Goal: Information Seeking & Learning: Learn about a topic

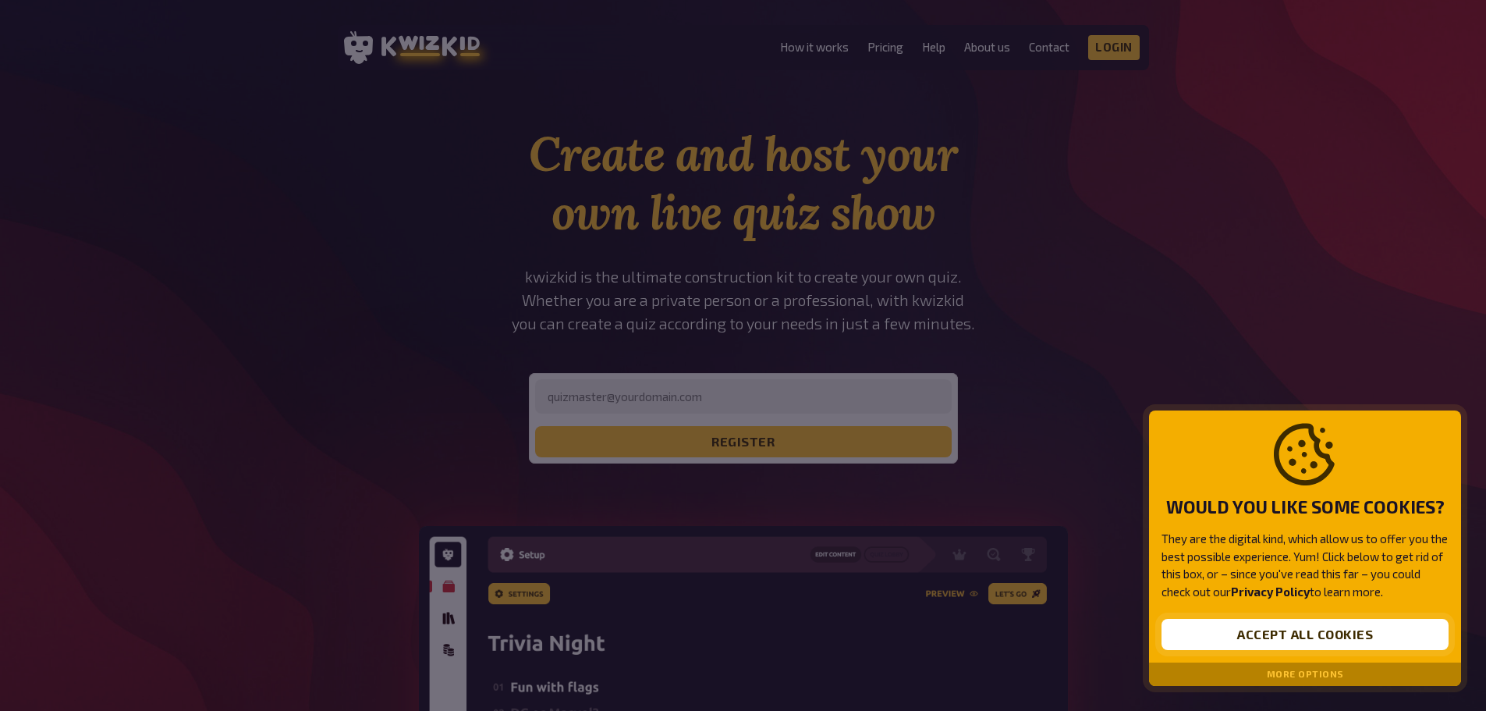
click at [1248, 633] on button "Accept all cookies" at bounding box center [1305, 634] width 287 height 31
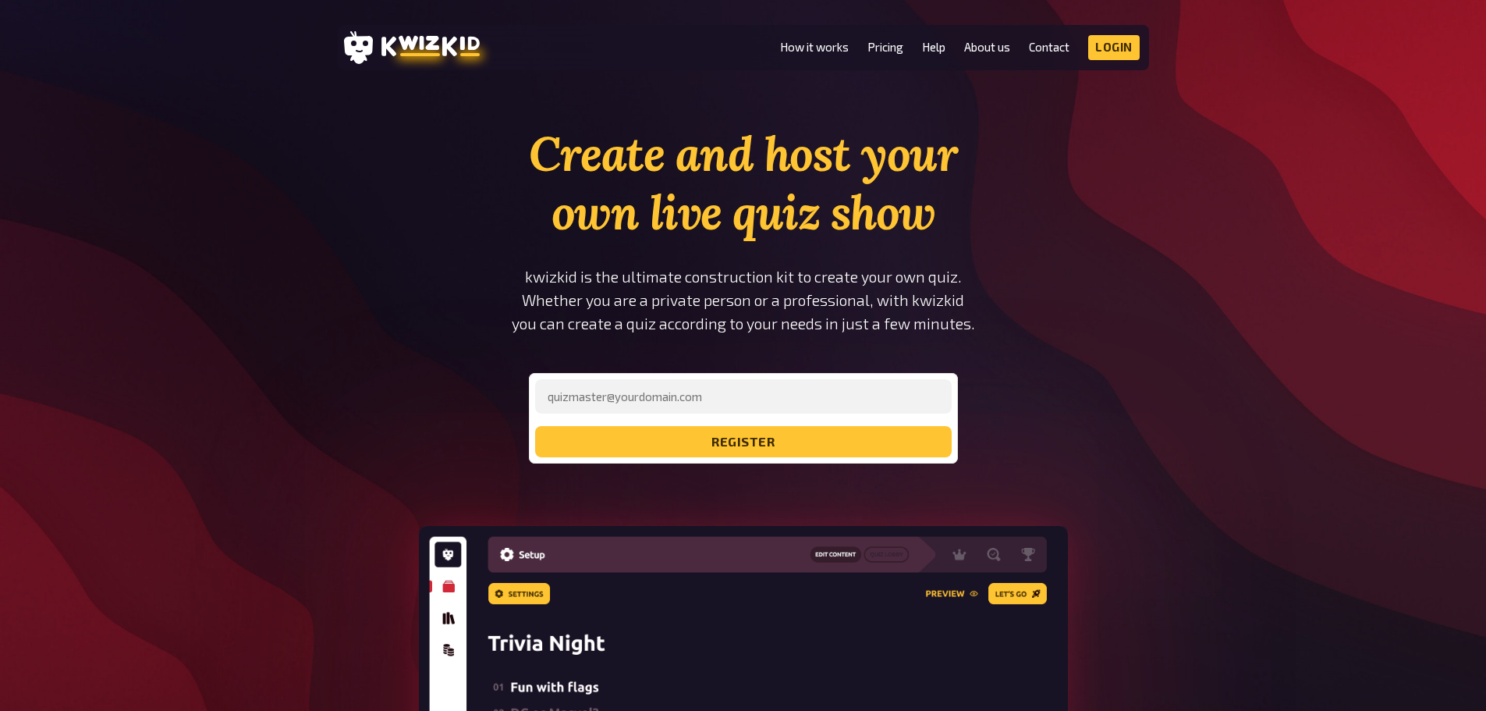
drag, startPoint x: 657, startPoint y: 165, endPoint x: 697, endPoint y: 162, distance: 40.6
click at [659, 164] on h1 "Create and host your own live quiz show" at bounding box center [743, 183] width 527 height 117
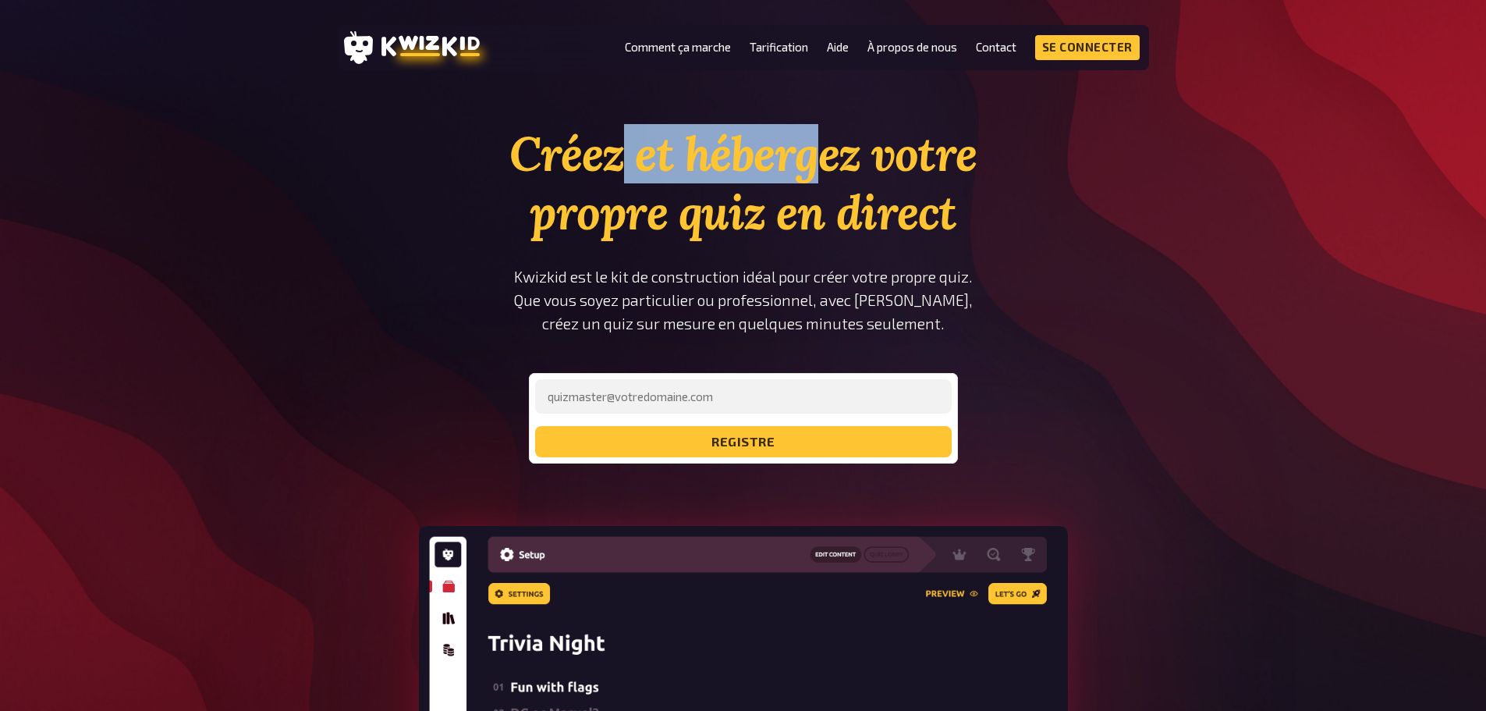
drag, startPoint x: 626, startPoint y: 158, endPoint x: 860, endPoint y: 169, distance: 233.5
click at [845, 169] on font "Créez et hébergez votre propre quiz en direct" at bounding box center [742, 183] width 467 height 118
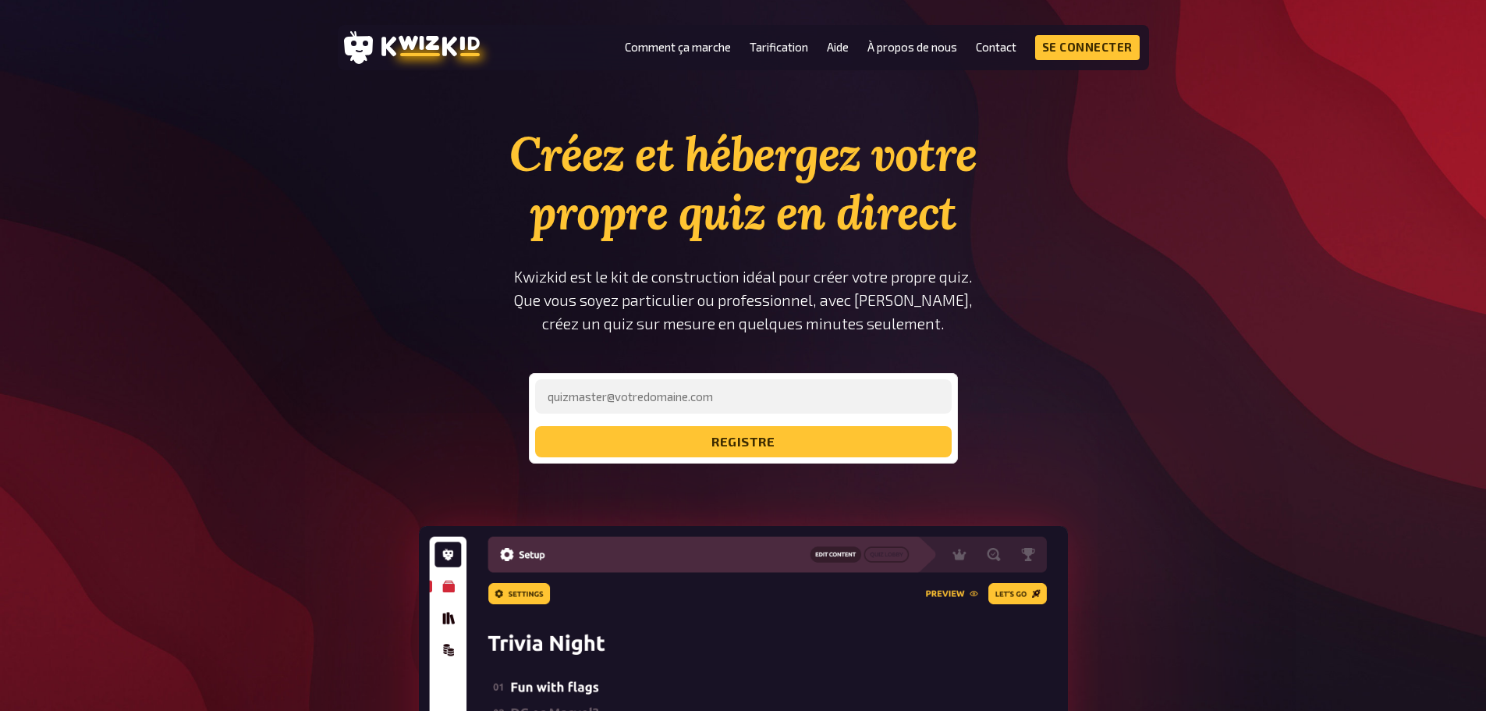
click at [861, 169] on font "Créez et hébergez votre propre quiz en direct" at bounding box center [742, 183] width 467 height 118
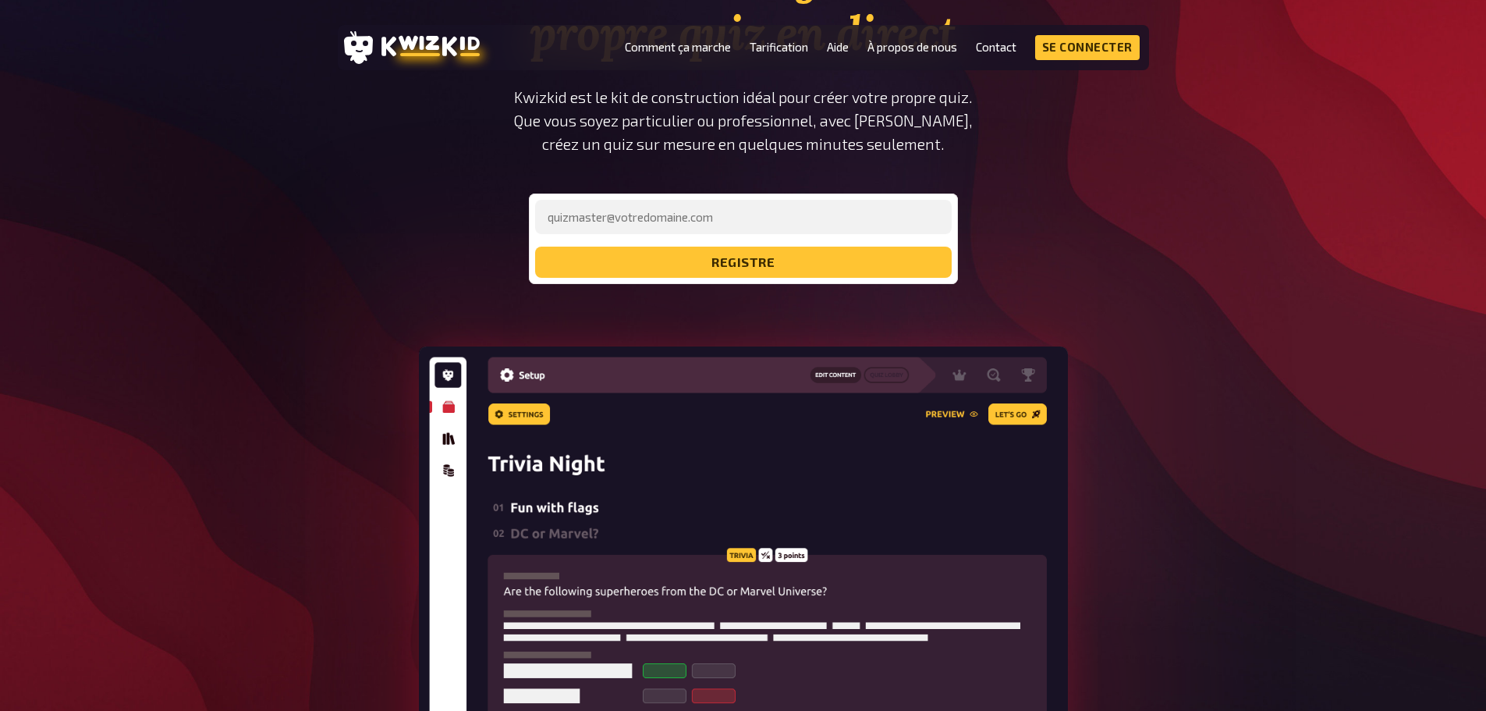
scroll to position [78, 0]
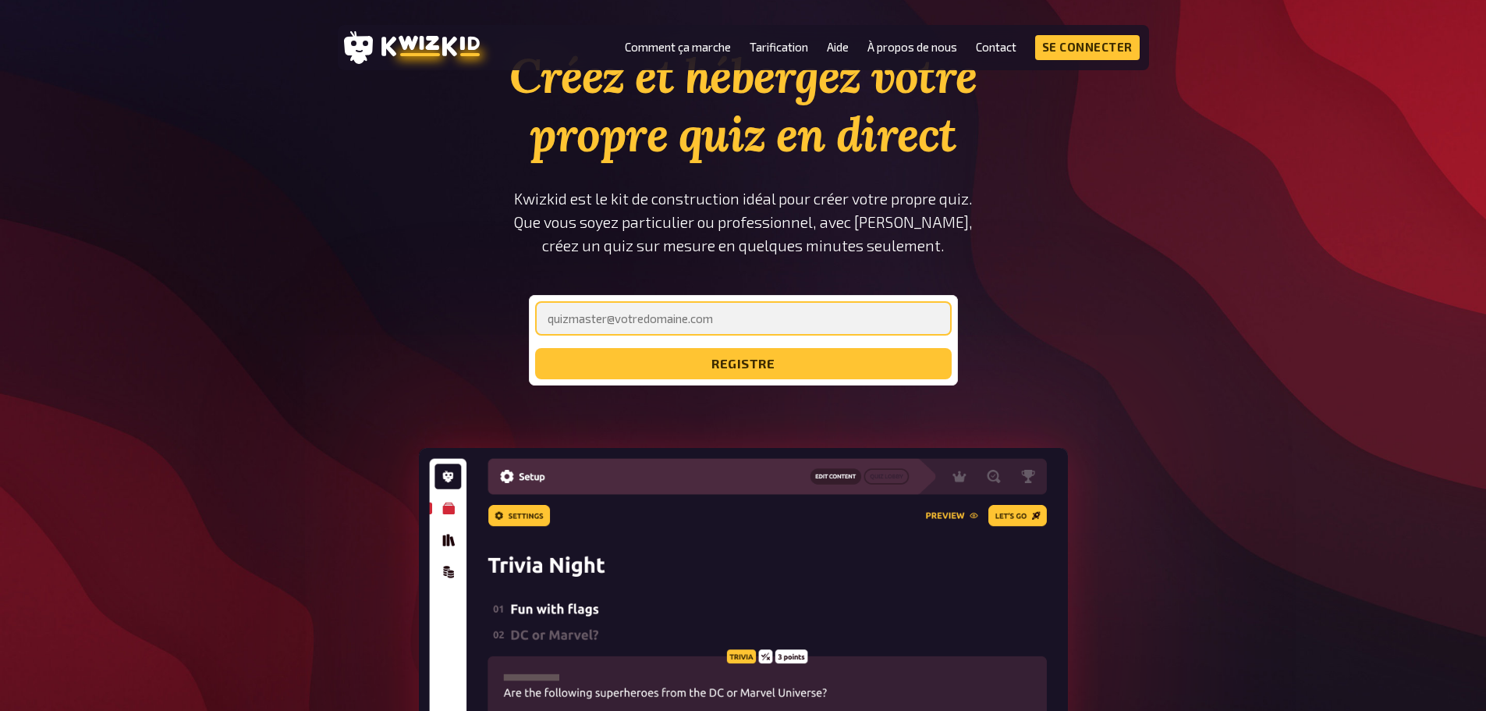
click at [648, 331] on input "email" at bounding box center [743, 318] width 417 height 34
click at [648, 315] on input "email" at bounding box center [743, 318] width 417 height 34
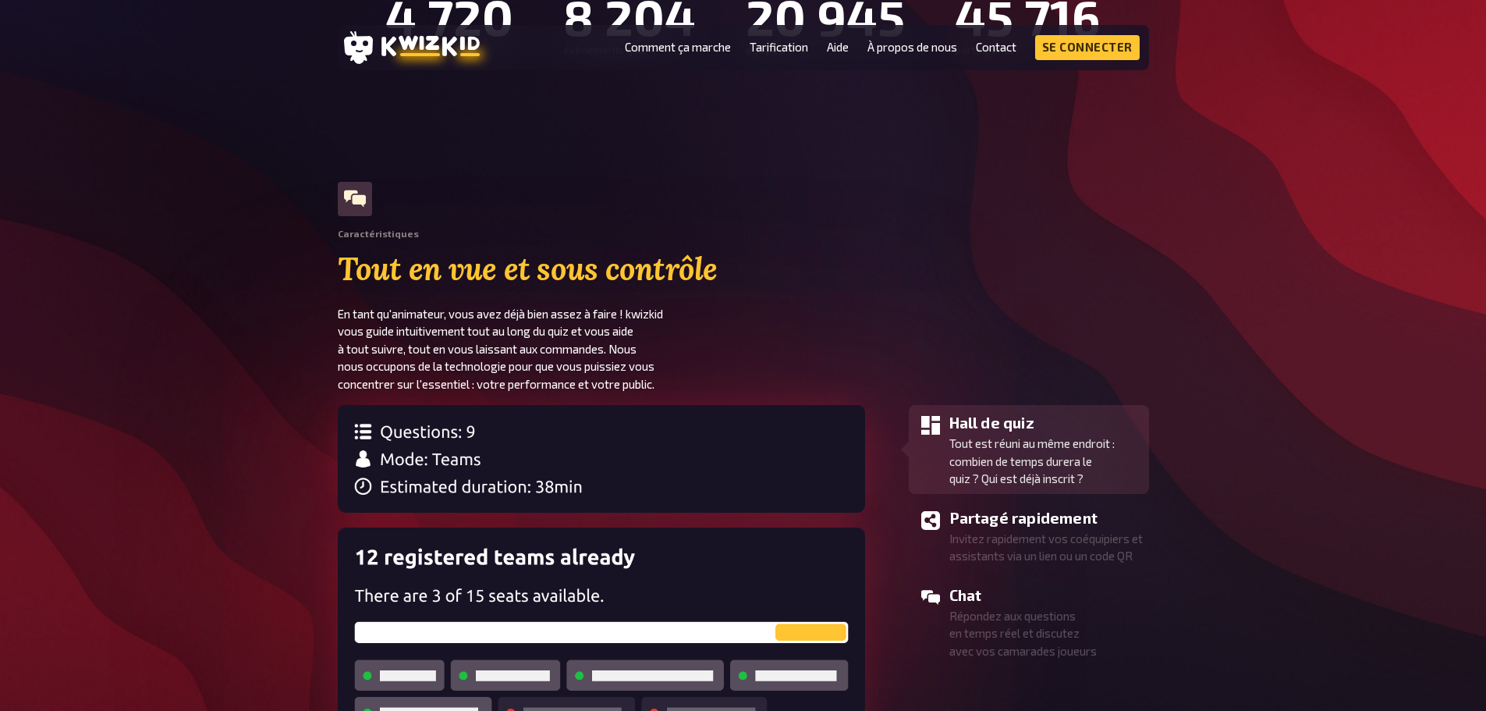
scroll to position [1482, 0]
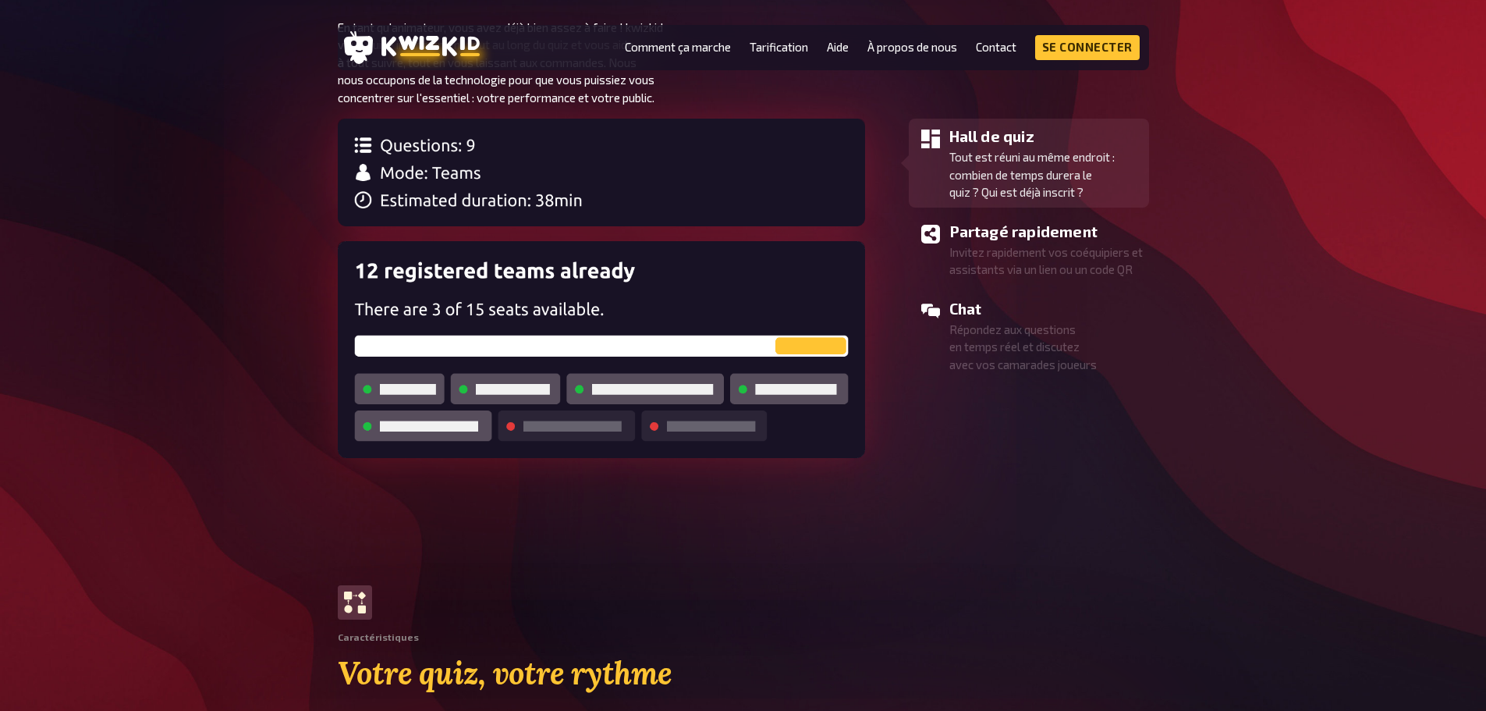
click at [590, 275] on img at bounding box center [601, 349] width 527 height 216
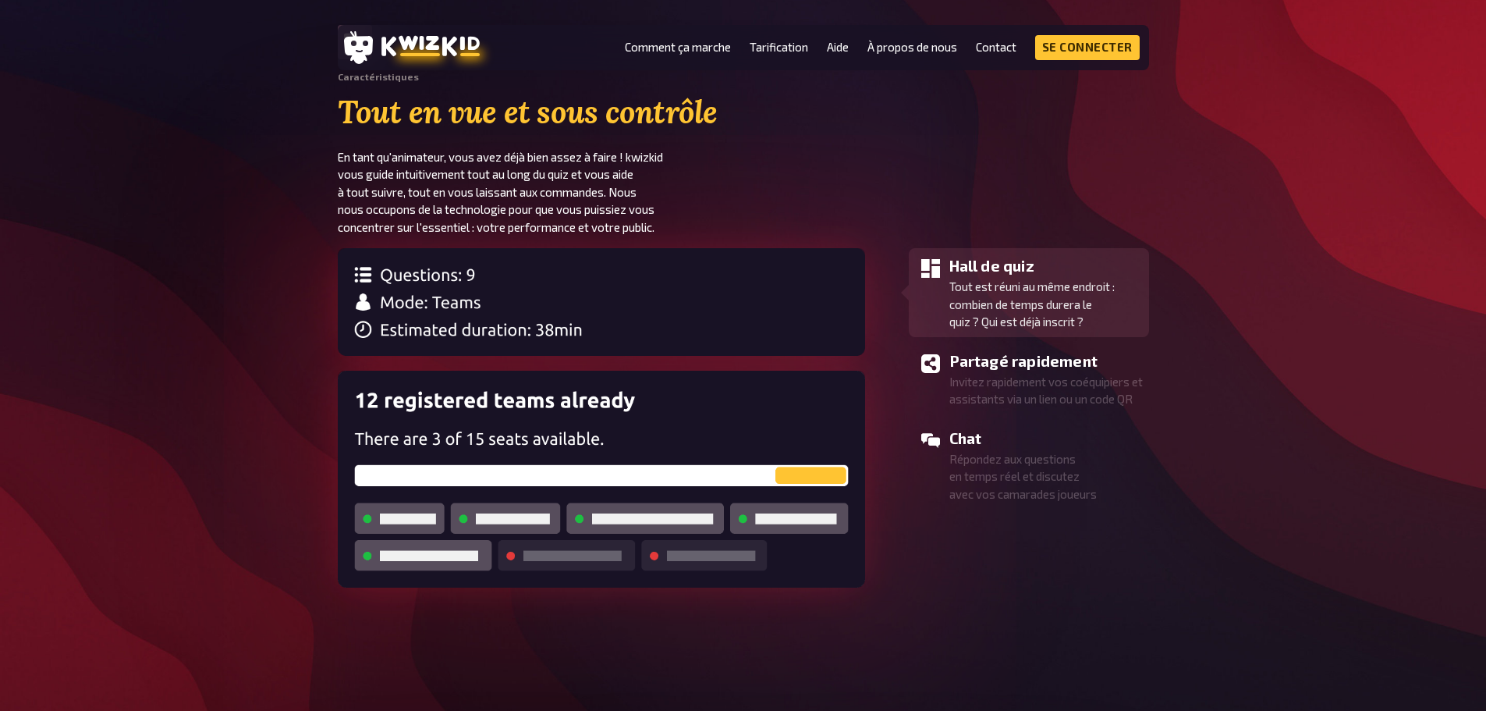
scroll to position [1326, 0]
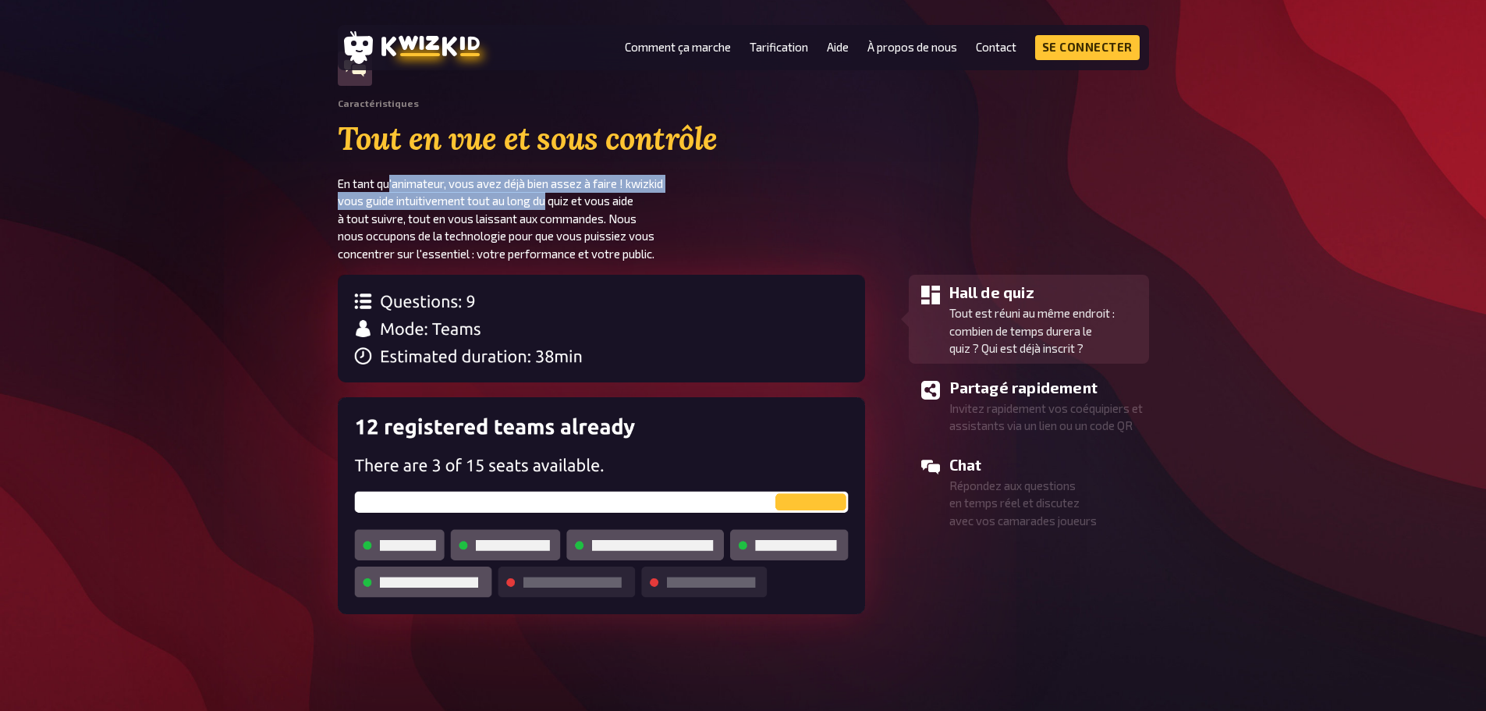
drag, startPoint x: 389, startPoint y: 184, endPoint x: 549, endPoint y: 195, distance: 161.1
click at [549, 195] on font "En tant qu'animateur, vous avez déjà bien assez à faire ! kwizkid vous guide in…" at bounding box center [500, 218] width 325 height 84
drag, startPoint x: 534, startPoint y: 178, endPoint x: 488, endPoint y: 223, distance: 65.1
click at [488, 223] on font "En tant qu'animateur, vous avez déjà bien assez à faire ! kwizkid vous guide in…" at bounding box center [500, 218] width 325 height 84
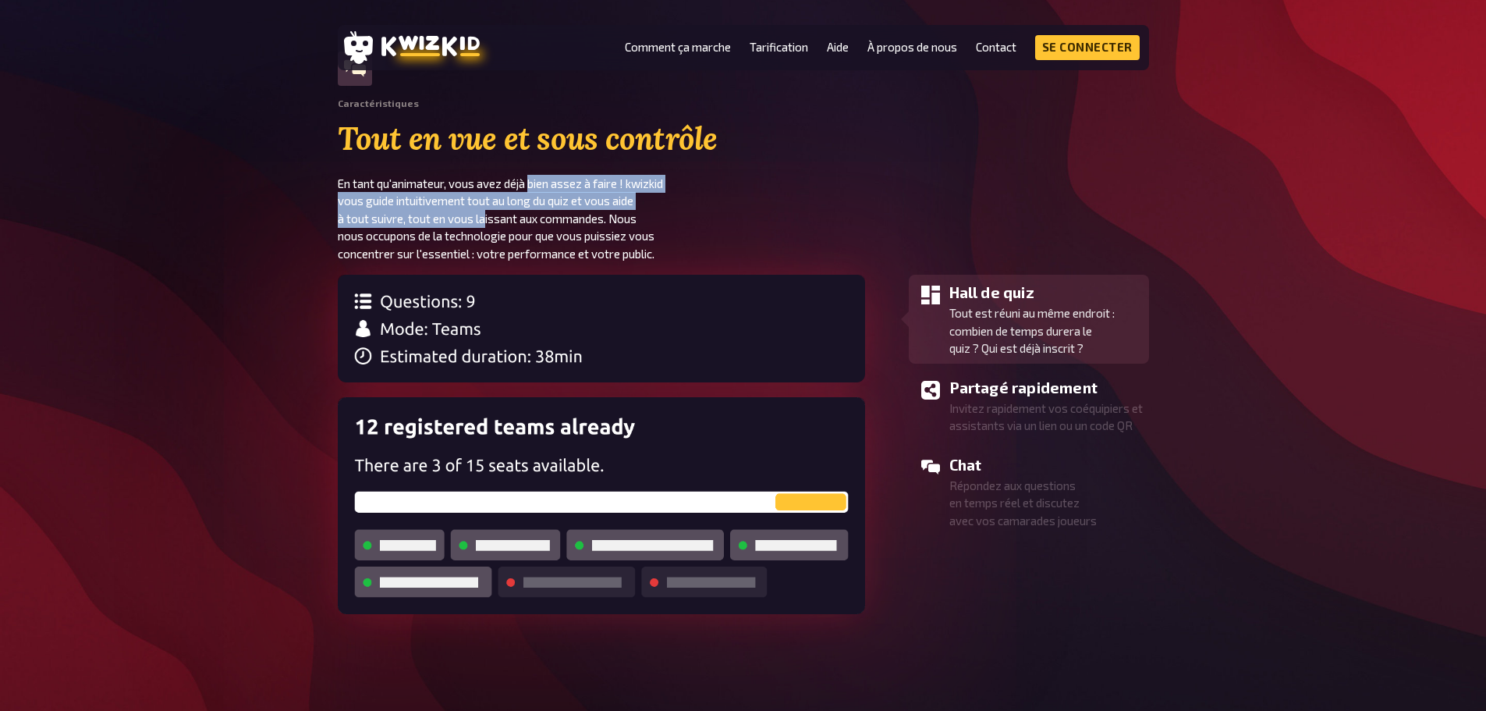
click at [488, 223] on font "En tant qu'animateur, vous avez déjà bien assez à faire ! kwizkid vous guide in…" at bounding box center [500, 218] width 325 height 84
drag, startPoint x: 370, startPoint y: 208, endPoint x: 538, endPoint y: 208, distance: 167.7
click at [538, 208] on p "En tant qu'animateur, vous avez déjà bien assez à faire ! kwizkid vous guide in…" at bounding box center [541, 219] width 406 height 88
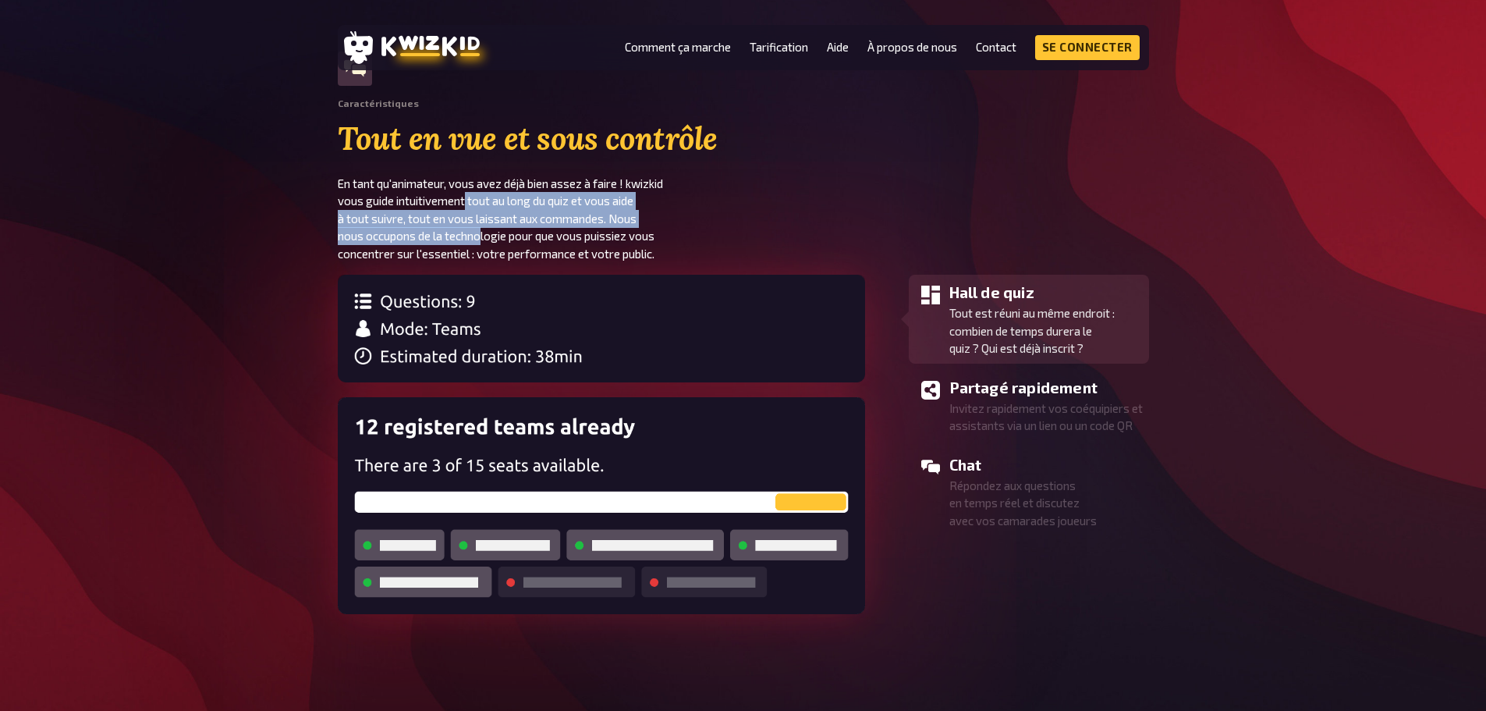
drag, startPoint x: 468, startPoint y: 200, endPoint x: 484, endPoint y: 243, distance: 45.2
click at [484, 243] on font "En tant qu'animateur, vous avez déjà bien assez à faire ! kwizkid vous guide in…" at bounding box center [500, 218] width 325 height 84
click at [485, 243] on font "En tant qu'animateur, vous avez déjà bien assez à faire ! kwizkid vous guide in…" at bounding box center [500, 218] width 325 height 84
click at [469, 350] on img at bounding box center [601, 329] width 527 height 108
